Goal: Task Accomplishment & Management: Use online tool/utility

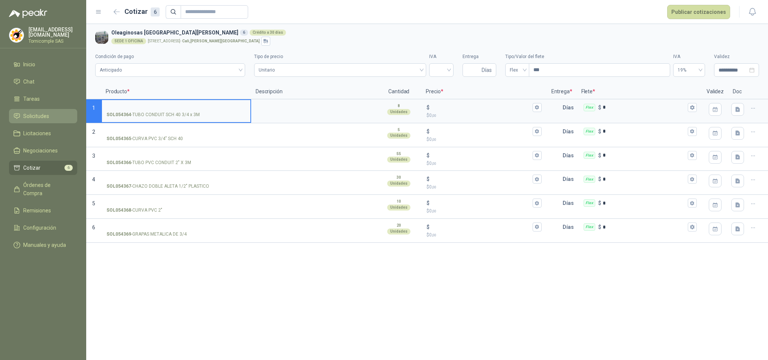
click at [40, 117] on span "Solicitudes" at bounding box center [36, 116] width 26 height 8
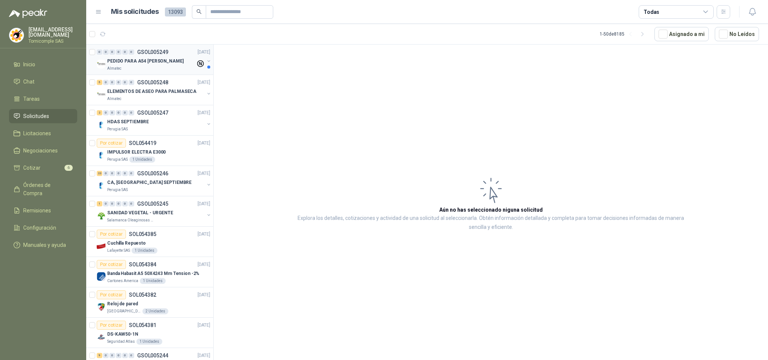
click at [161, 61] on p "PEDIDO PARA A54 [PERSON_NAME]" at bounding box center [145, 61] width 76 height 7
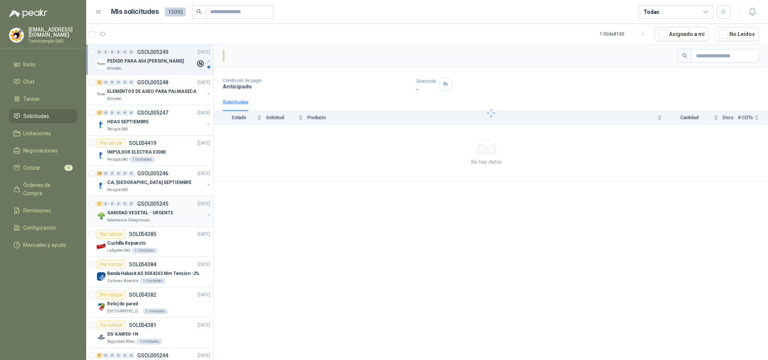
click at [156, 202] on div "1 0 0 0 0 0 GSOL005245 [DATE]" at bounding box center [154, 203] width 115 height 9
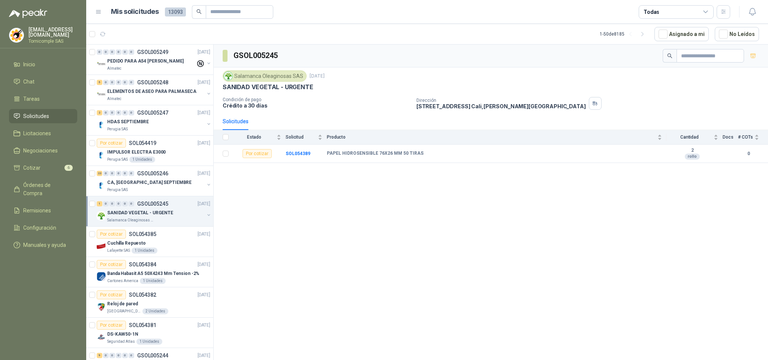
click at [49, 114] on li "Solicitudes" at bounding box center [42, 116] width 59 height 8
drag, startPoint x: 49, startPoint y: 114, endPoint x: 47, endPoint y: 99, distance: 14.8
click at [49, 112] on li "Solicitudes" at bounding box center [42, 116] width 59 height 8
click at [40, 60] on li "Inicio" at bounding box center [42, 64] width 59 height 8
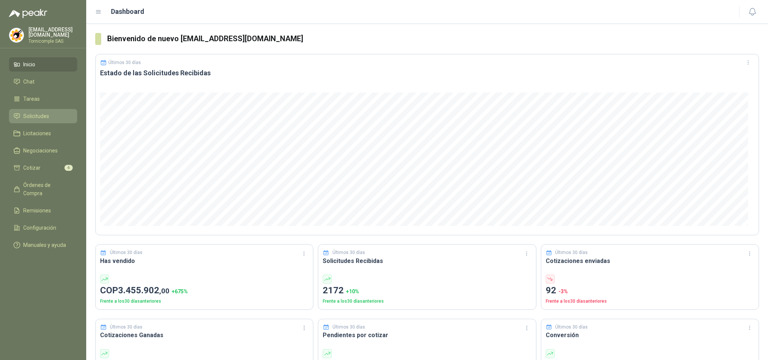
click at [48, 115] on span "Solicitudes" at bounding box center [36, 116] width 26 height 8
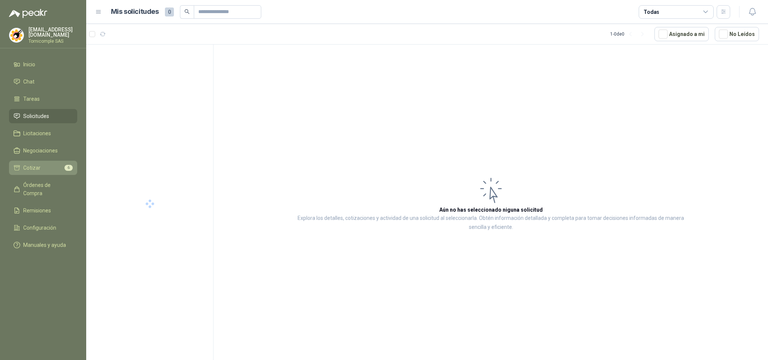
click at [55, 168] on li "Cotizar 6" at bounding box center [42, 168] width 59 height 8
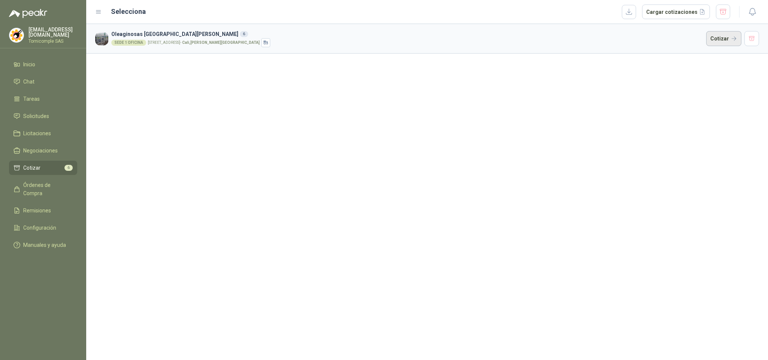
click at [729, 42] on button "Cotizar" at bounding box center [723, 38] width 35 height 15
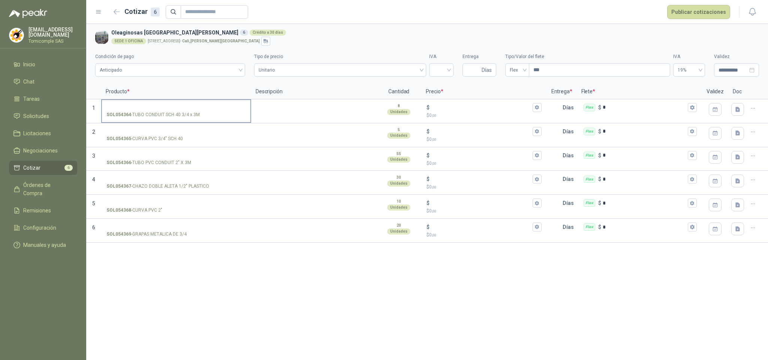
drag, startPoint x: 150, startPoint y: 118, endPoint x: 132, endPoint y: 117, distance: 18.4
click at [203, 117] on div "SOL054364 - TUBO CONDUIT SCH 40 3/4 x 3M" at bounding box center [175, 114] width 139 height 7
click at [203, 111] on input "SOL054364 - TUBO CONDUIT SCH 40 3/4 x 3M" at bounding box center [175, 108] width 139 height 6
drag, startPoint x: 159, startPoint y: 115, endPoint x: 201, endPoint y: 119, distance: 43.0
click at [201, 119] on label "SOL054364 - TUBO CONDUIT SCH 40 3/4 x 3M" at bounding box center [176, 110] width 148 height 21
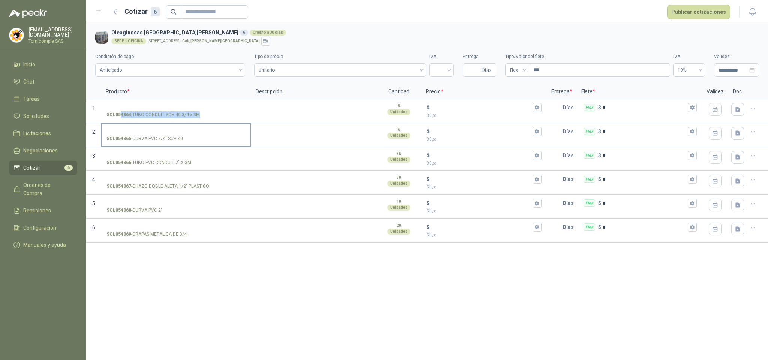
drag, startPoint x: 132, startPoint y: 140, endPoint x: 181, endPoint y: 140, distance: 49.9
click at [181, 140] on p "SOL054365 - CURVA PVC 3/4" SCH 40" at bounding box center [144, 138] width 76 height 7
click at [27, 117] on span "Solicitudes" at bounding box center [36, 116] width 26 height 8
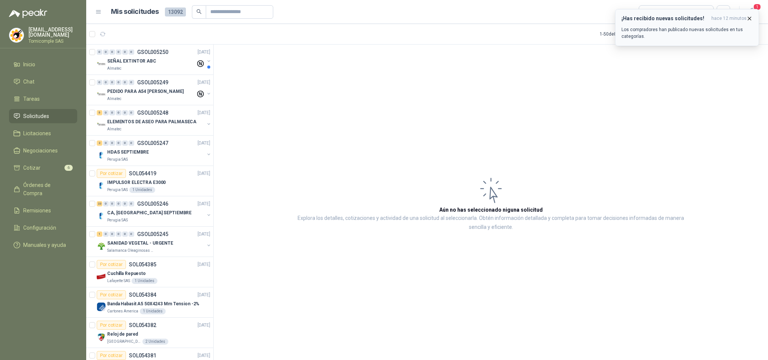
click at [680, 36] on p "Los compradores han publicado nuevas solicitudes en tus categorías." at bounding box center [687, 32] width 131 height 13
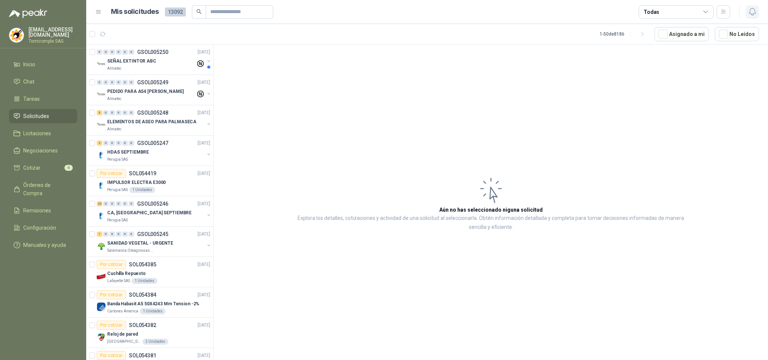
click at [746, 16] on button "button" at bounding box center [752, 11] width 13 height 13
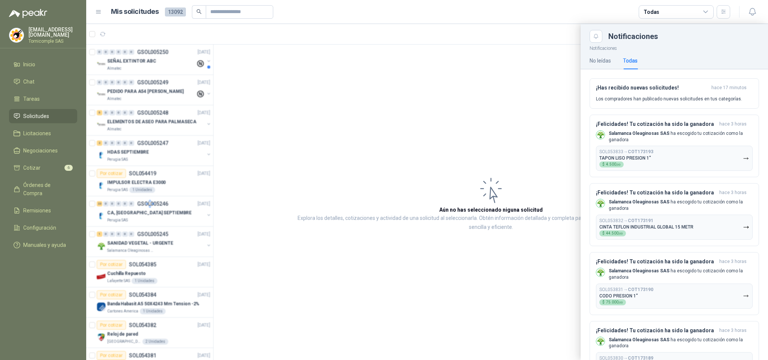
click at [181, 74] on div at bounding box center [149, 204] width 127 height 318
click at [175, 62] on div at bounding box center [149, 204] width 127 height 318
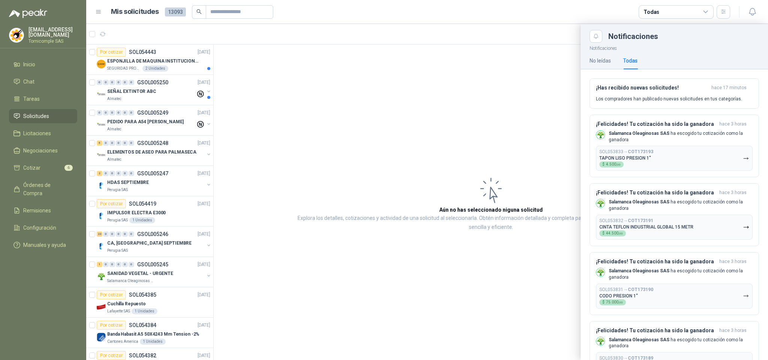
click at [175, 62] on div at bounding box center [427, 192] width 682 height 336
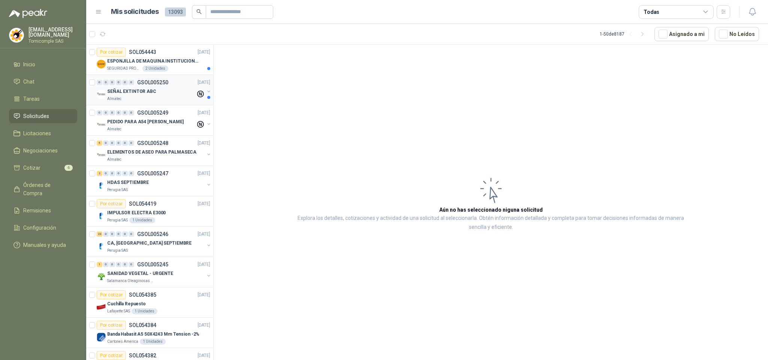
click at [175, 86] on div "0 0 0 0 0 0 GSOL005250 [DATE]" at bounding box center [154, 82] width 115 height 9
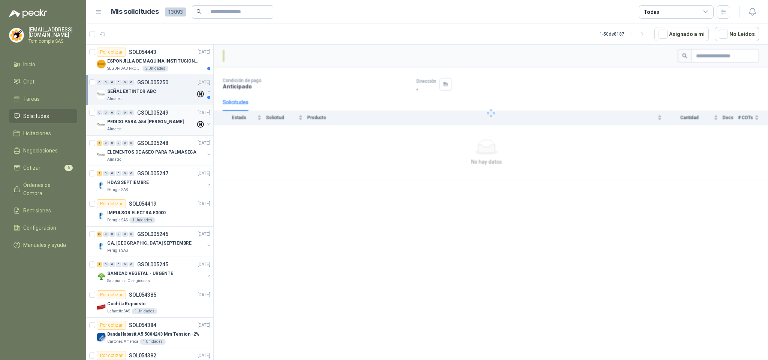
click at [173, 130] on div "Almatec" at bounding box center [151, 129] width 88 height 6
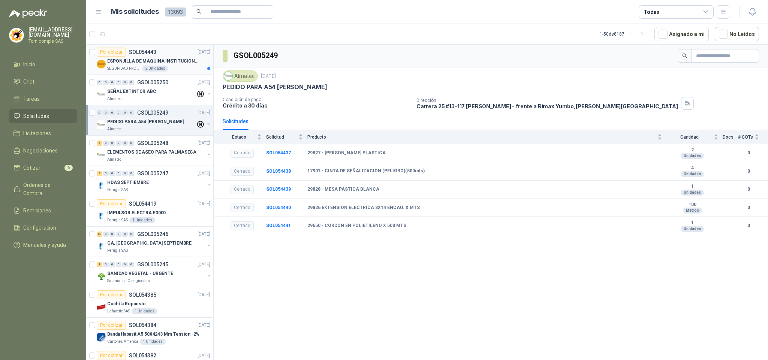
click at [171, 64] on p "ESPONJILLA DE MAQUINA INSTITUCIONAL-NEGRA X 12 UNIDADES" at bounding box center [153, 61] width 93 height 7
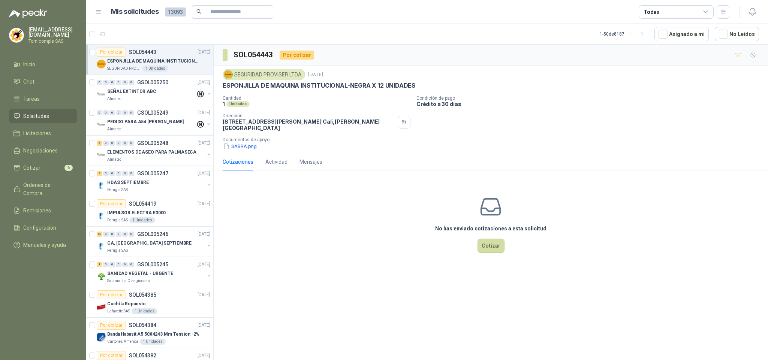
click at [323, 282] on div "SOL054443 Por cotizar SEGURIDAD PROVISER LTDA [DATE] ESPONJILLA DE MAQUINA INST…" at bounding box center [491, 204] width 555 height 318
click at [164, 93] on div "SEÑAL EXTINTOR ABC" at bounding box center [151, 91] width 88 height 9
click at [156, 130] on div "Almatec" at bounding box center [151, 129] width 88 height 6
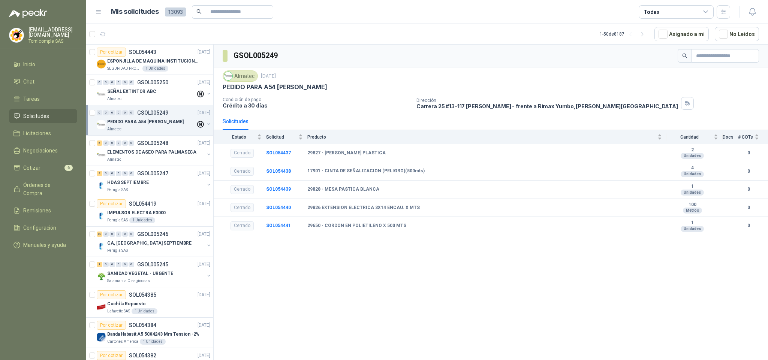
click at [37, 114] on span "Solicitudes" at bounding box center [36, 116] width 26 height 8
click at [51, 72] on ul "Inicio Chat Tareas Solicitudes Licitaciones Negociaciones Cotizar 6 Órdenes de …" at bounding box center [43, 156] width 86 height 198
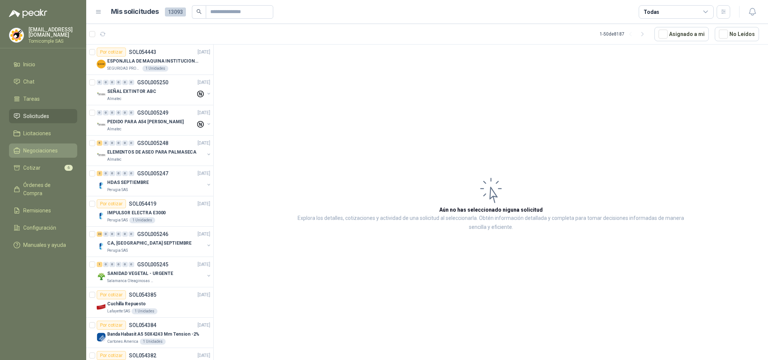
click at [43, 156] on link "Negociaciones" at bounding box center [43, 151] width 68 height 14
